Goal: Check status: Check status

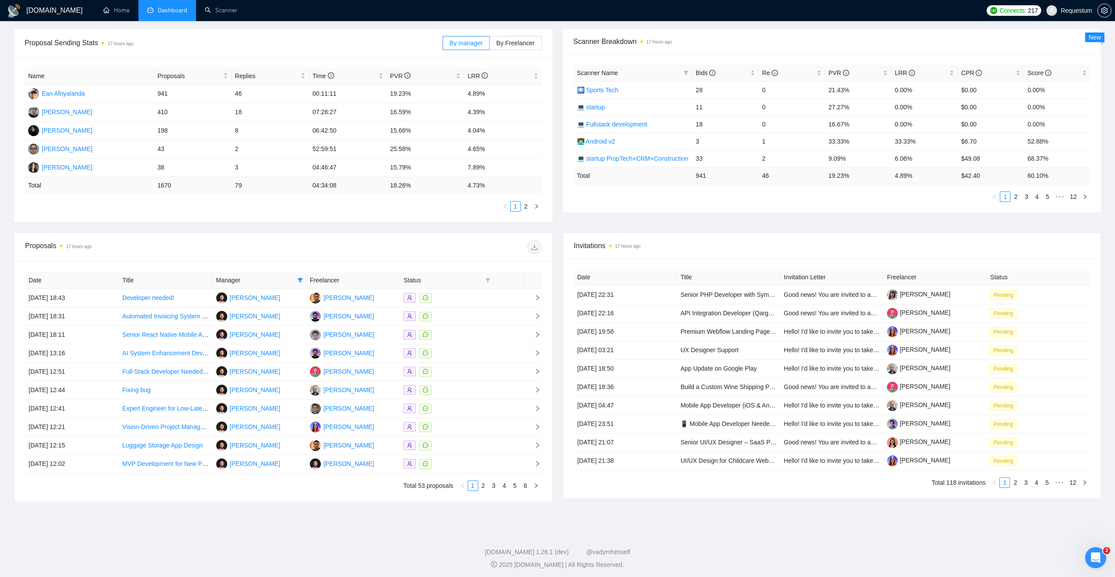
click at [293, 278] on span "Manager" at bounding box center [255, 281] width 78 height 10
click at [299, 281] on icon "filter" at bounding box center [299, 280] width 5 height 5
click at [260, 368] on span "[PERSON_NAME]" at bounding box center [264, 367] width 51 height 7
checkbox input "false"
click at [270, 327] on span "[PERSON_NAME]" at bounding box center [264, 325] width 51 height 7
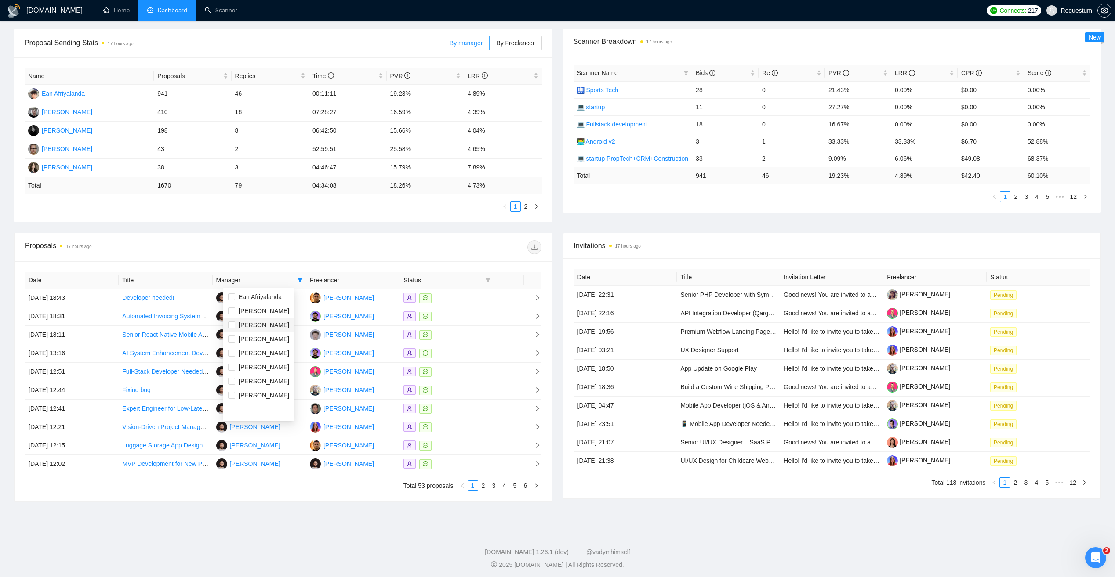
checkbox input "true"
click at [275, 256] on div "Proposals 17 hours ago" at bounding box center [283, 247] width 516 height 28
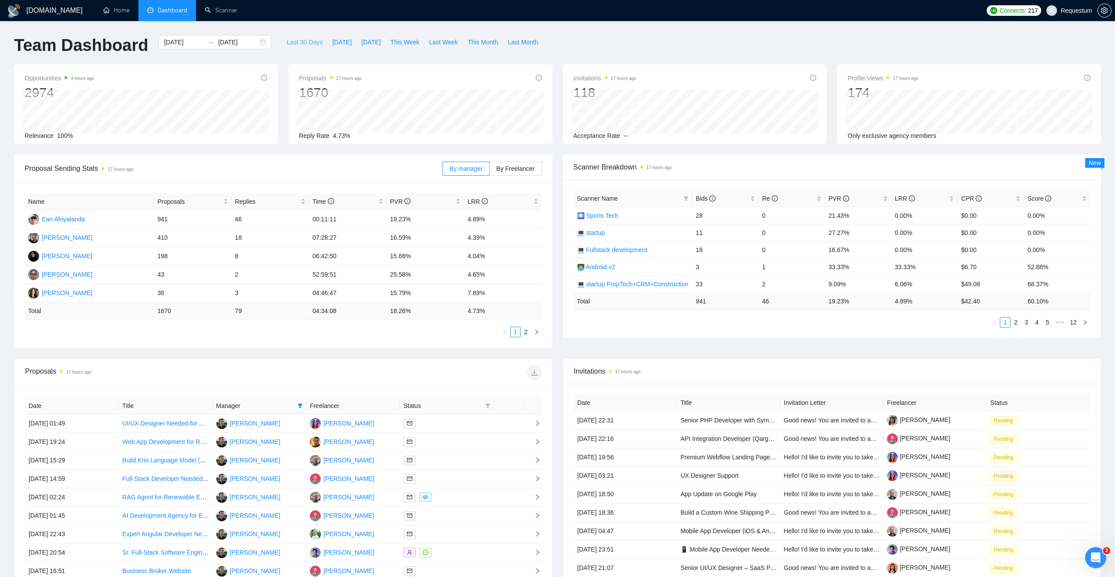
click at [294, 38] on span "Last 30 Days" at bounding box center [304, 42] width 36 height 10
type input "[DATE]"
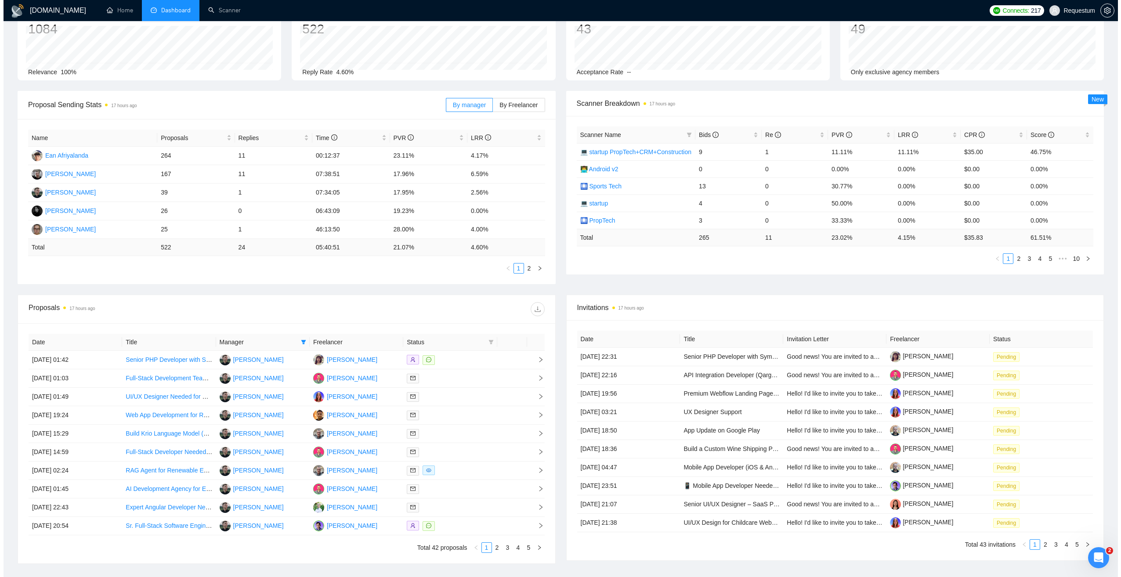
scroll to position [88, 0]
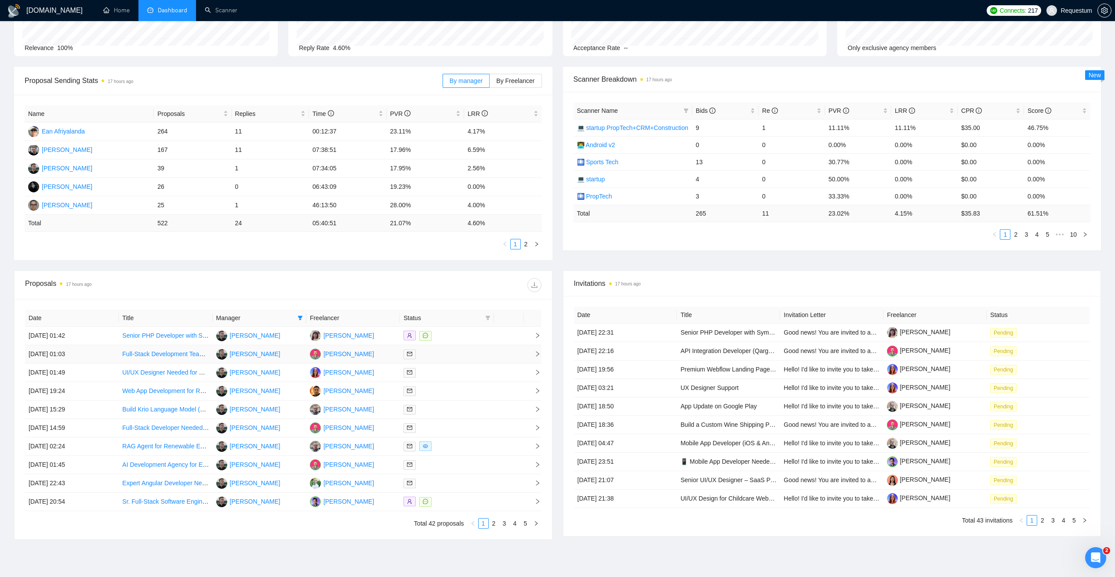
click at [457, 357] on div at bounding box center [446, 354] width 87 height 10
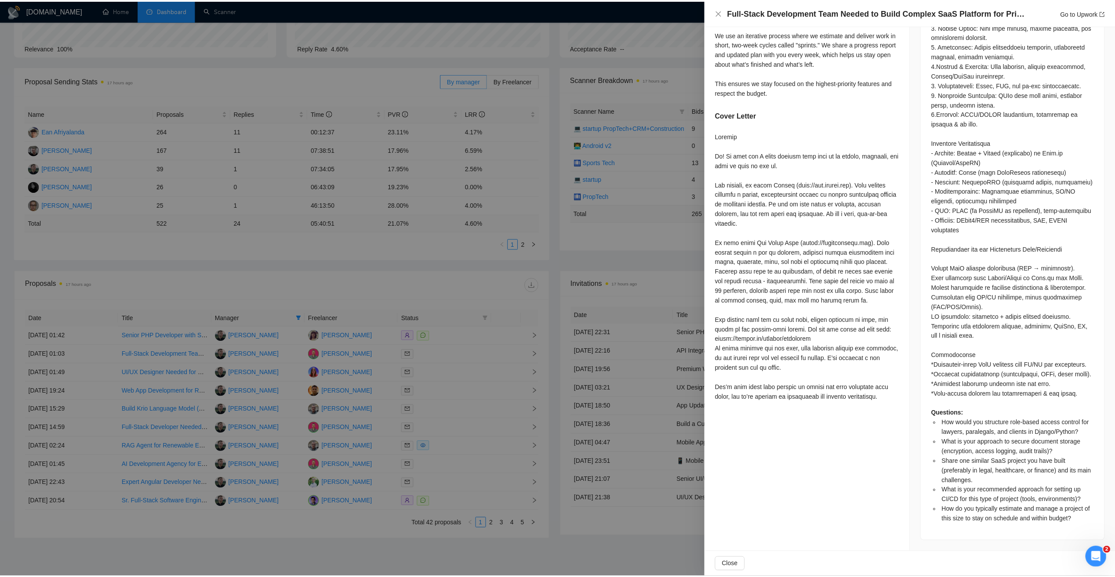
scroll to position [645, 0]
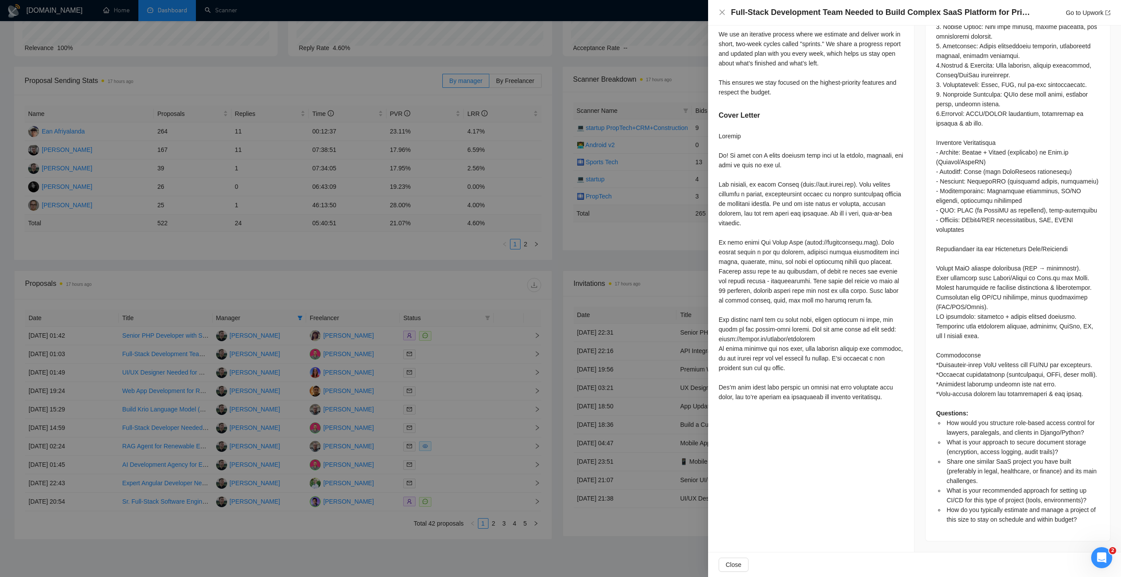
click at [419, 255] on div at bounding box center [560, 288] width 1121 height 577
